Goal: Task Accomplishment & Management: Manage account settings

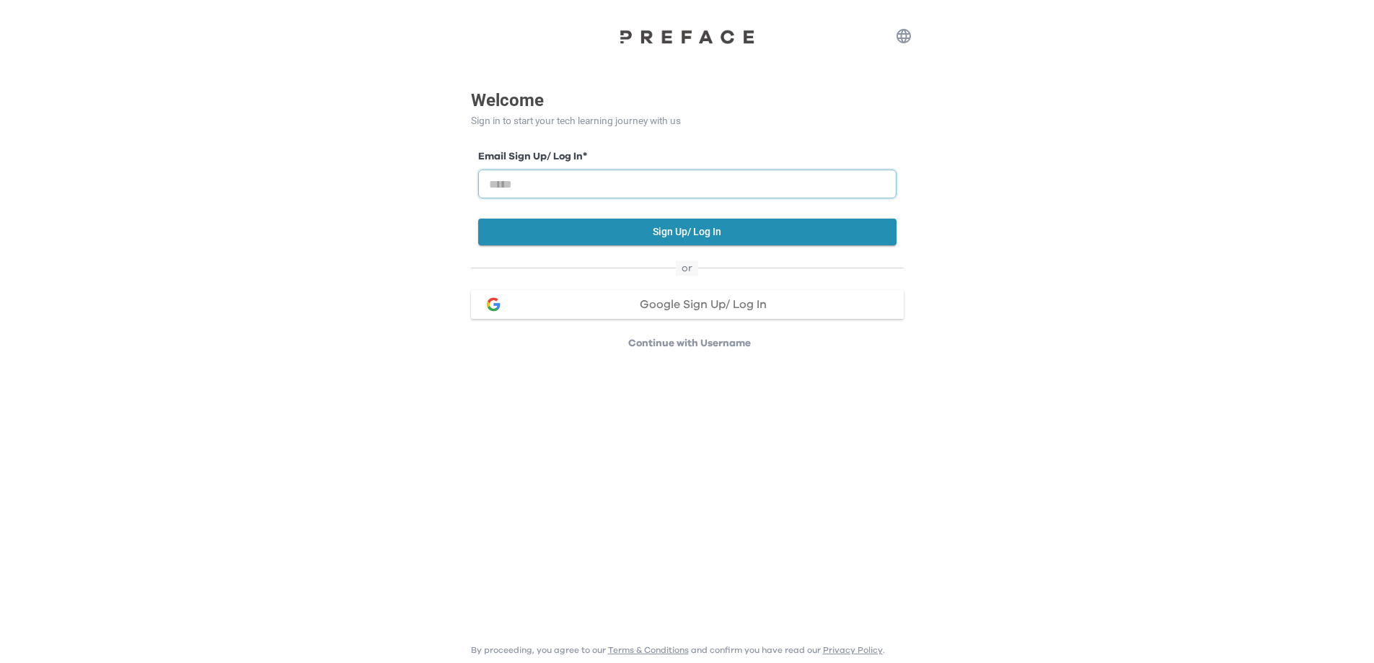
click at [589, 189] on input "email" at bounding box center [687, 184] width 418 height 29
type input "**********"
click at [657, 231] on button "Sign Up/ Log In" at bounding box center [687, 232] width 418 height 27
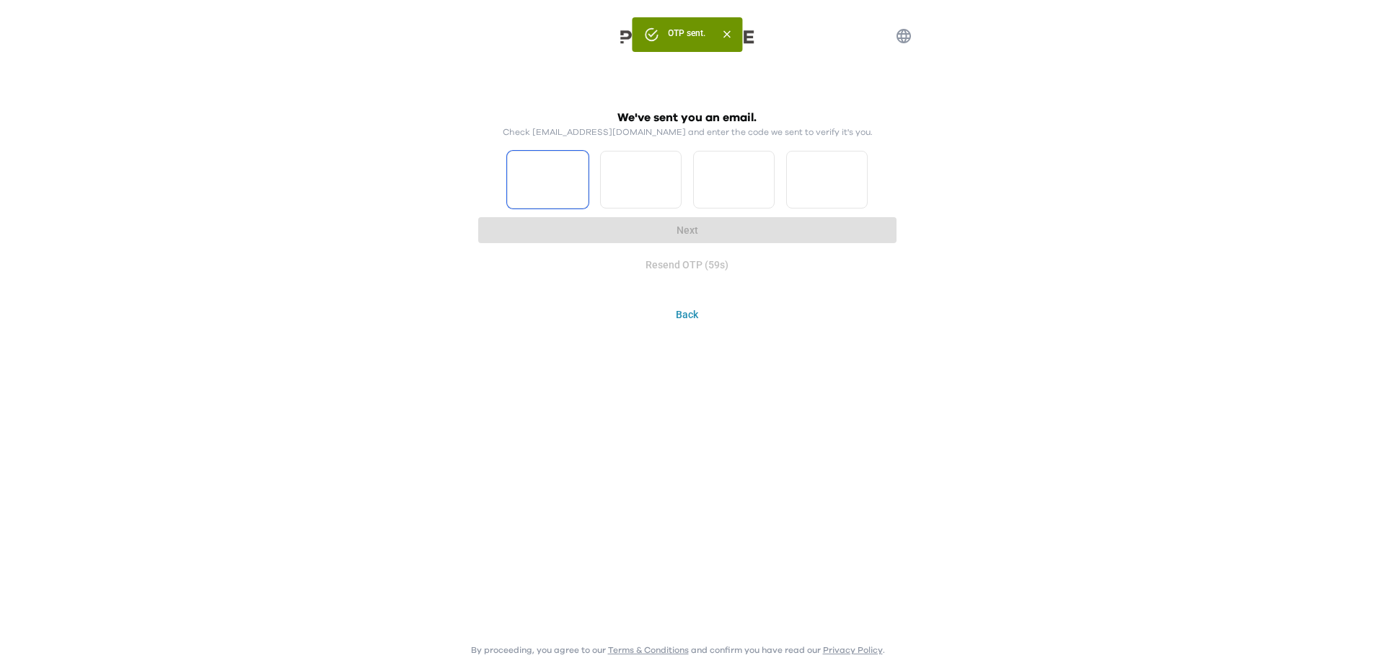
click at [553, 186] on input "Please enter OTP character 1" at bounding box center [548, 180] width 82 height 58
type input "*"
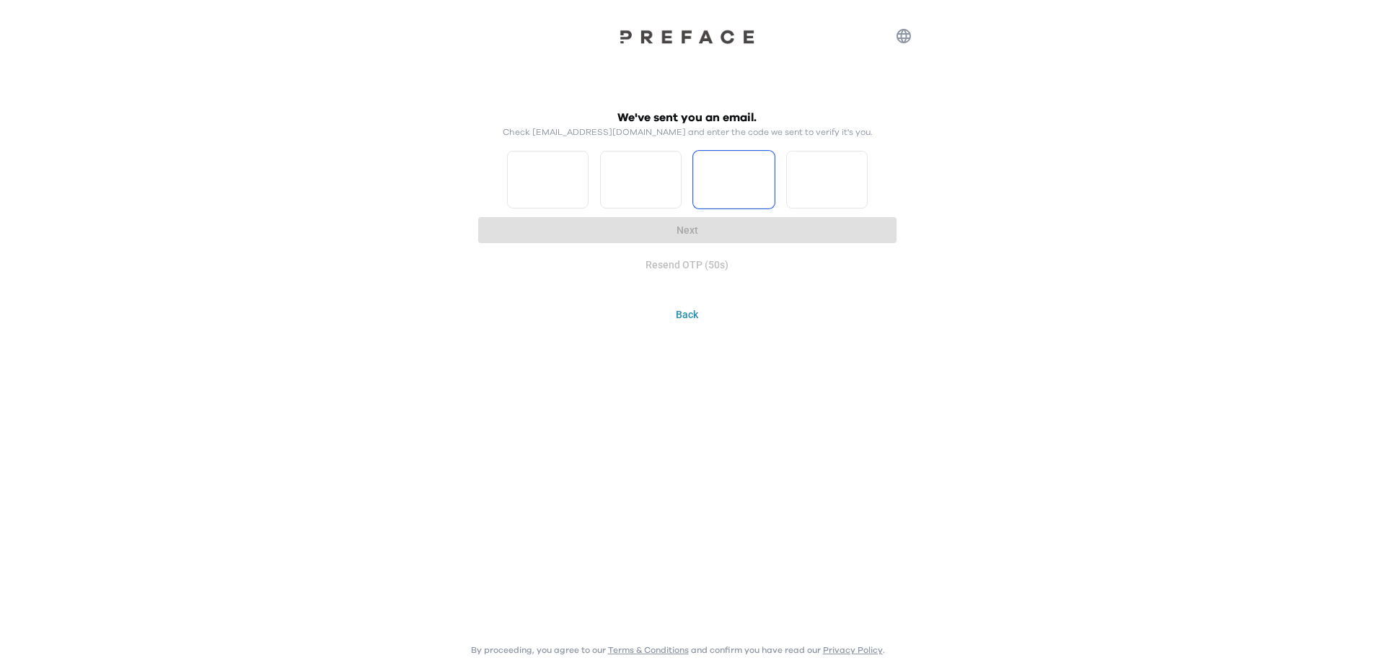
type input "*"
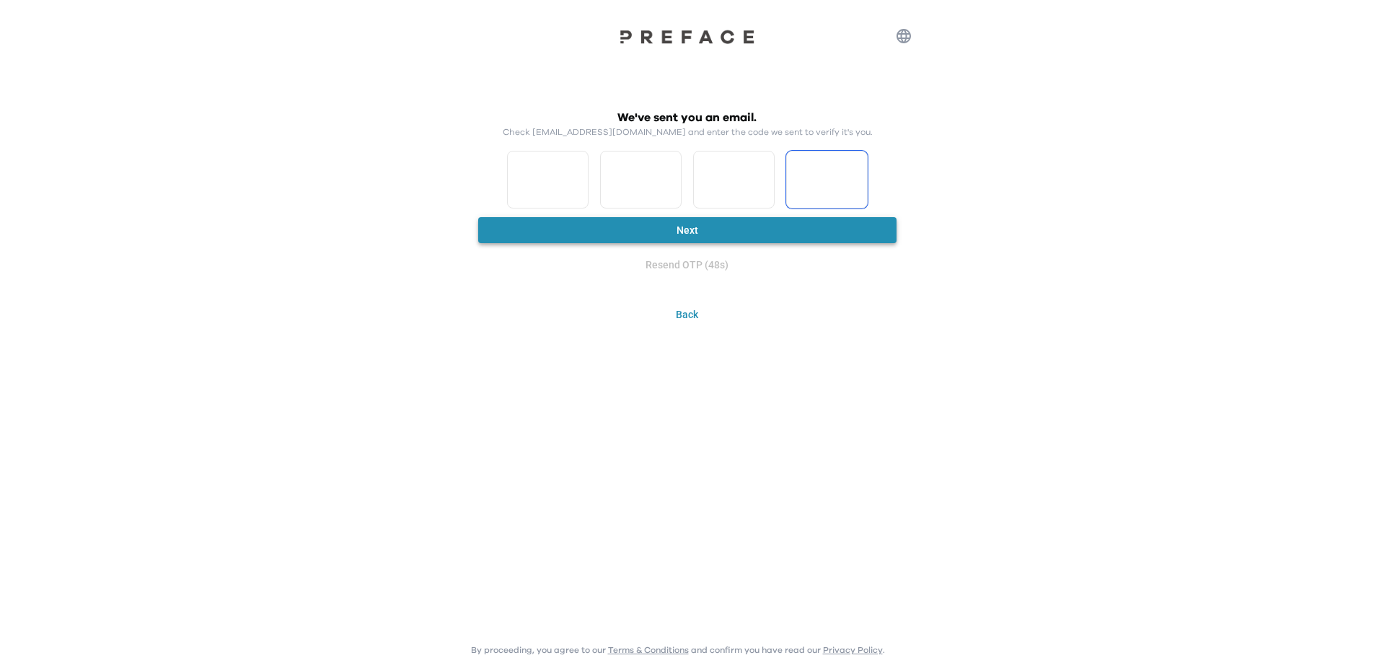
type input "*"
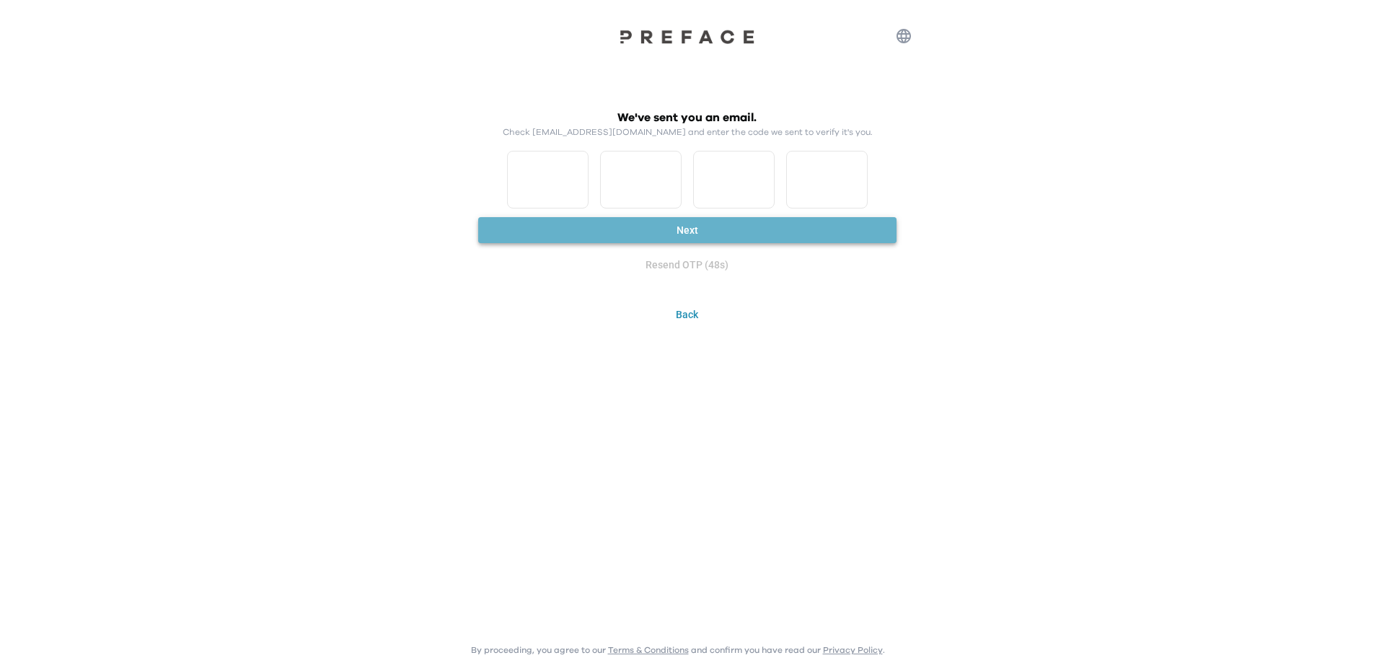
click at [669, 227] on button "Next" at bounding box center [687, 230] width 418 height 27
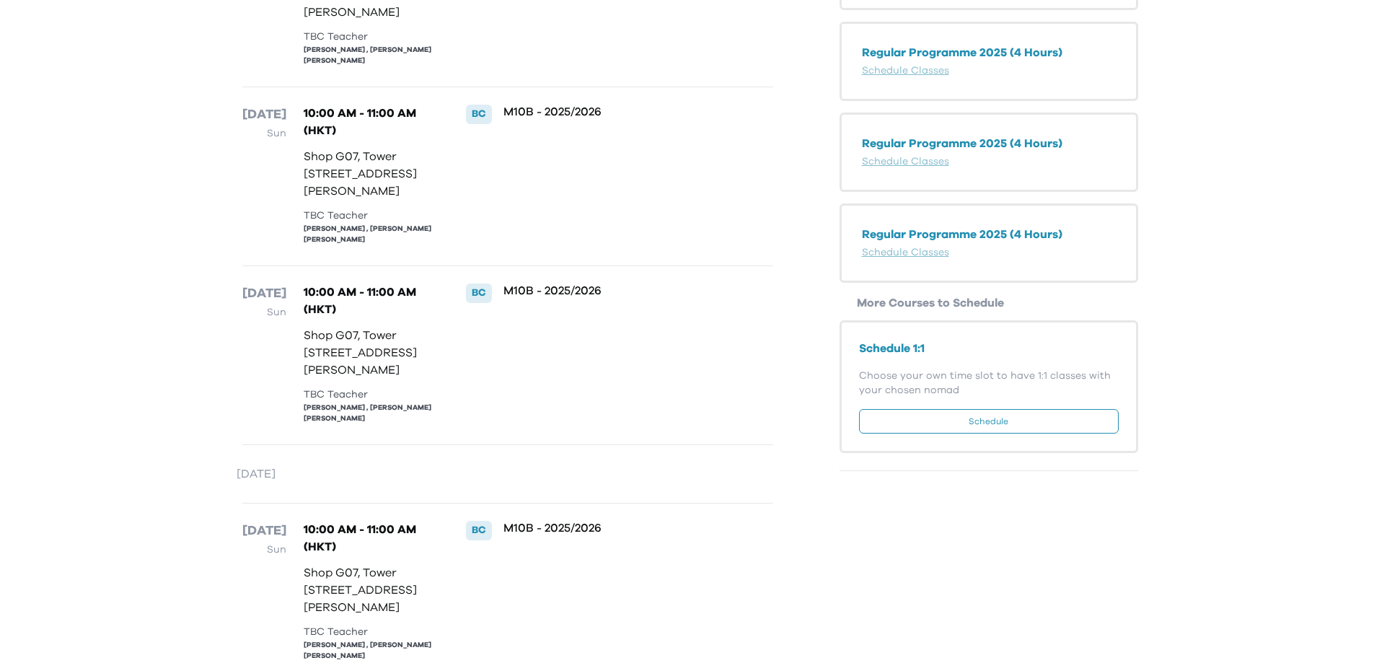
scroll to position [1050, 0]
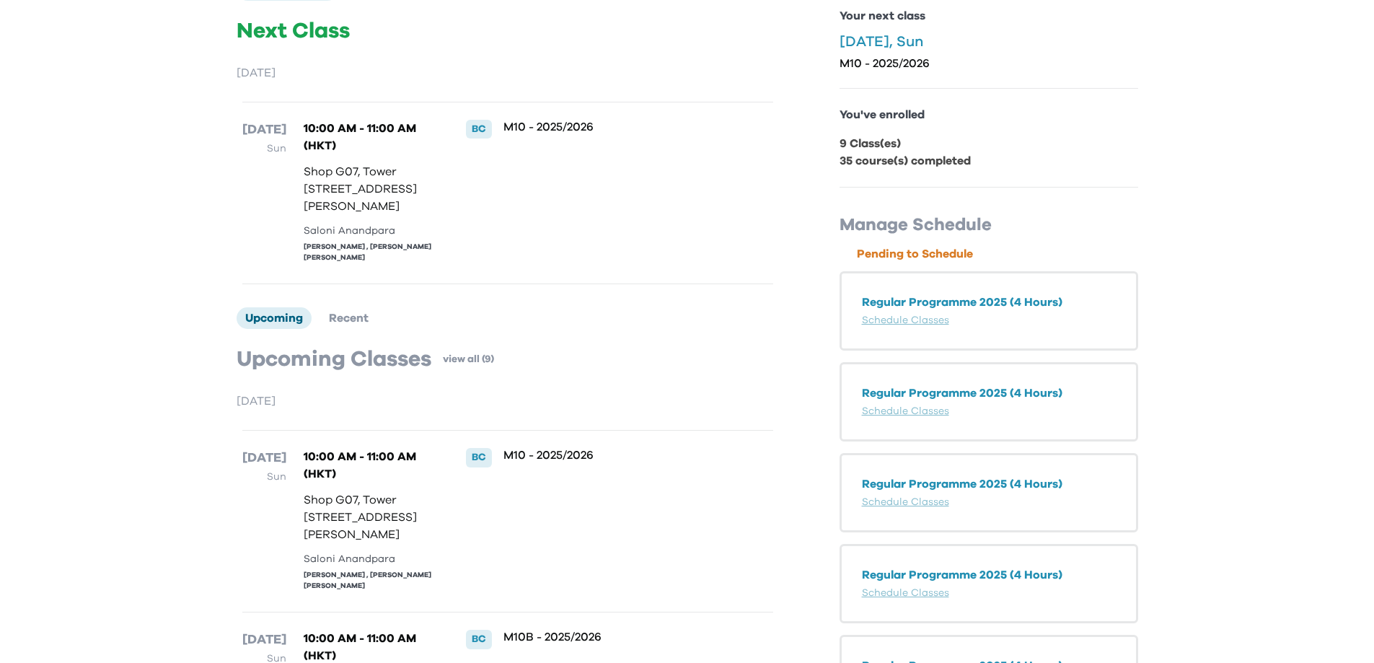
scroll to position [88, 0]
